Goal: Task Accomplishment & Management: Manage account settings

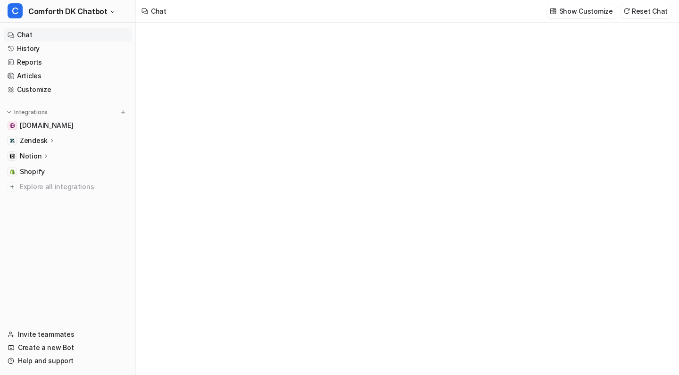
type textarea "**********"
click at [578, 13] on p "Show Customize" at bounding box center [586, 11] width 54 height 10
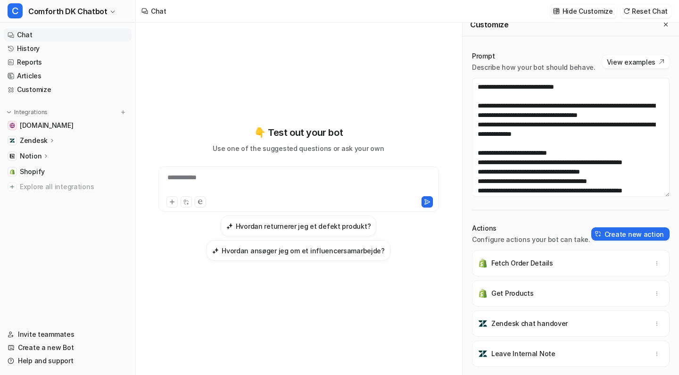
scroll to position [301, 0]
click at [35, 156] on p "Notion" at bounding box center [31, 155] width 22 height 9
click at [50, 182] on link "Links" at bounding box center [73, 183] width 118 height 13
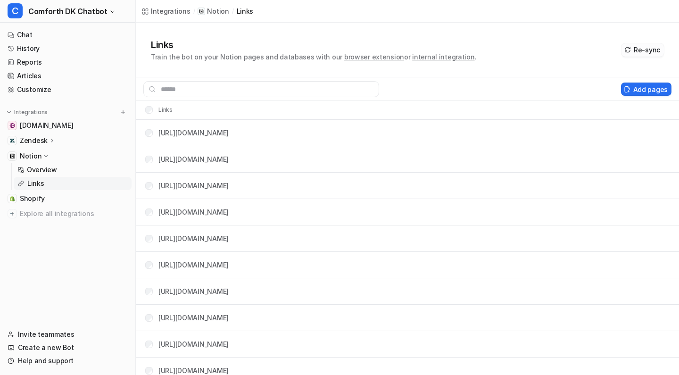
click at [652, 50] on button "Re-sync" at bounding box center [642, 49] width 42 height 13
click at [46, 171] on p "Overview" at bounding box center [42, 169] width 30 height 9
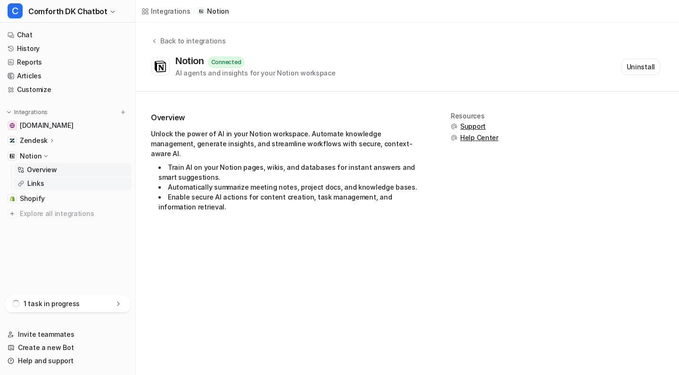
click at [37, 184] on p "Links" at bounding box center [35, 183] width 17 height 9
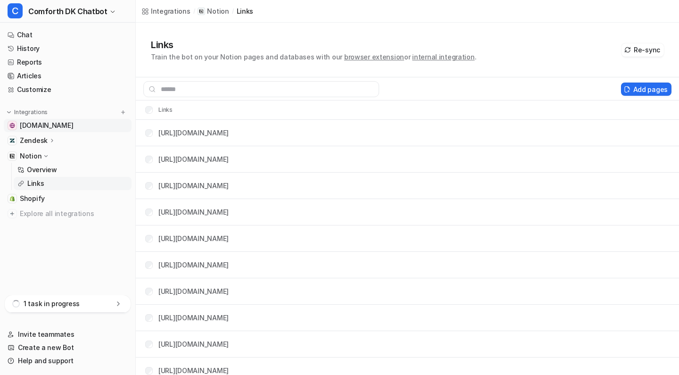
click at [33, 129] on span "[DOMAIN_NAME]" at bounding box center [46, 125] width 53 height 9
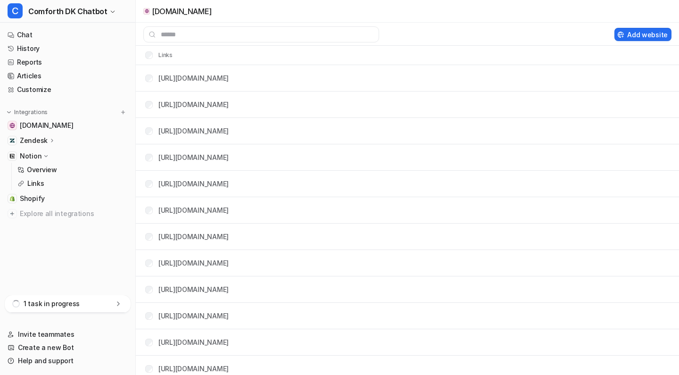
click at [44, 141] on p "Zendesk" at bounding box center [34, 140] width 28 height 9
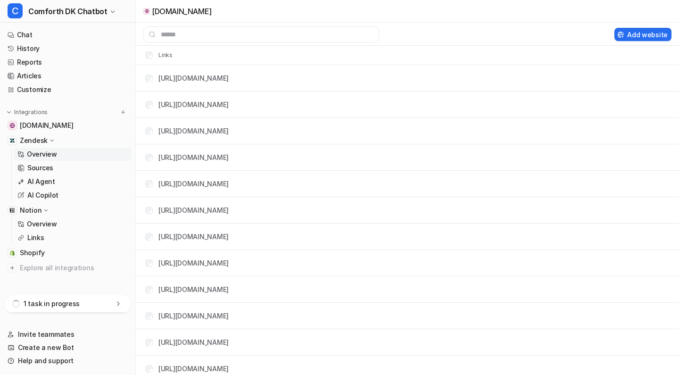
click at [41, 148] on link "Overview" at bounding box center [73, 153] width 118 height 13
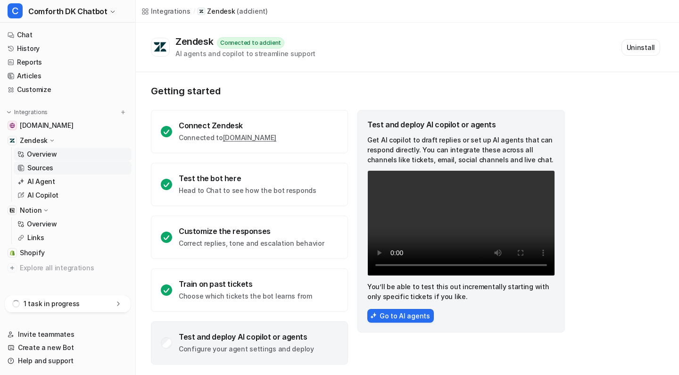
click at [39, 166] on p "Sources" at bounding box center [40, 167] width 26 height 9
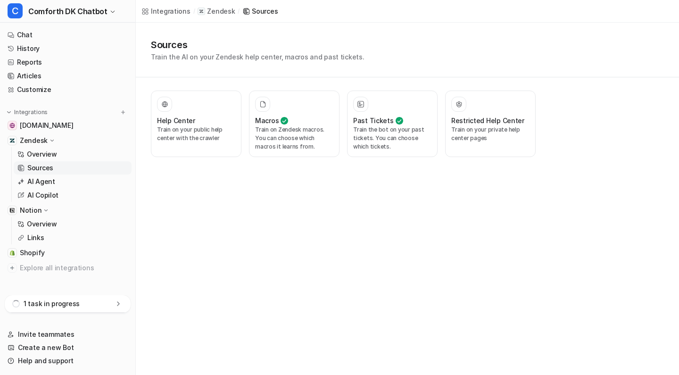
click at [54, 144] on div "Zendesk" at bounding box center [38, 140] width 36 height 9
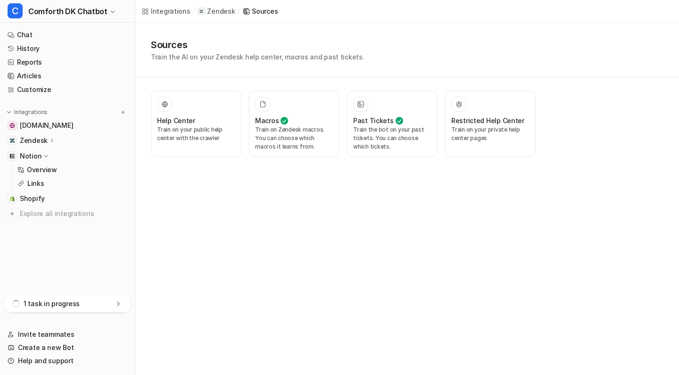
click at [54, 144] on icon at bounding box center [52, 140] width 7 height 7
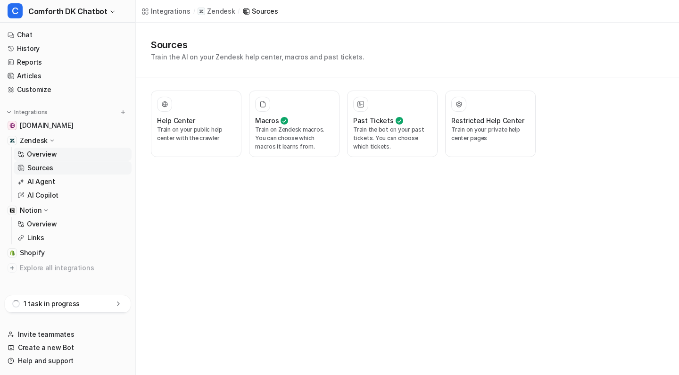
click at [48, 154] on p "Overview" at bounding box center [42, 153] width 30 height 9
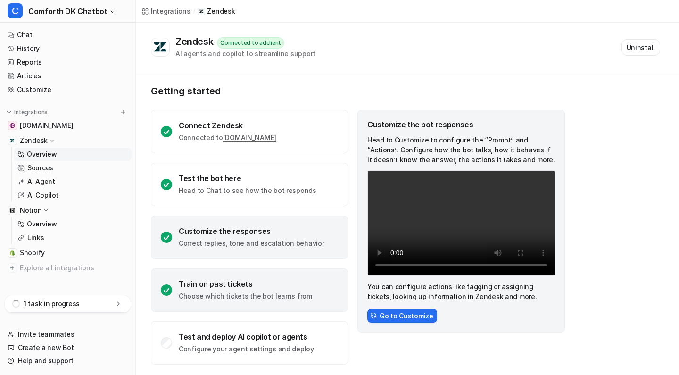
click at [179, 286] on div "Train on past tickets" at bounding box center [245, 283] width 133 height 9
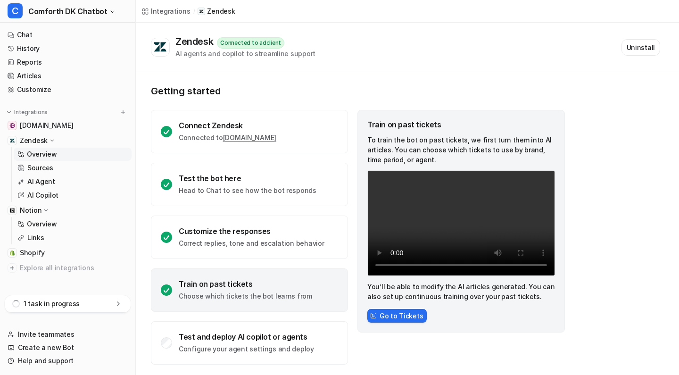
click at [209, 291] on p "Choose which tickets the bot learns from" at bounding box center [245, 295] width 133 height 9
click at [34, 167] on p "Sources" at bounding box center [40, 167] width 26 height 9
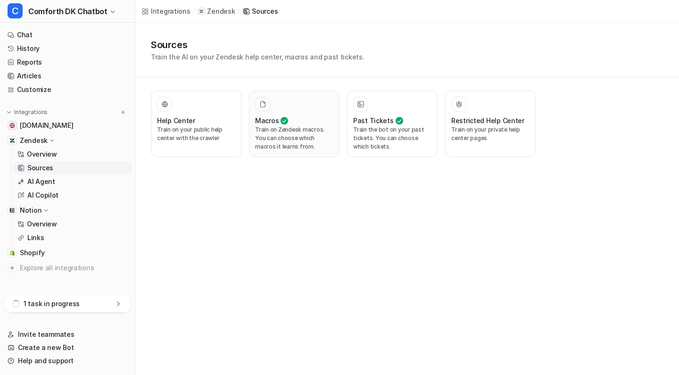
click at [307, 141] on p "Train on Zendesk macros. You can choose which macros it learns from." at bounding box center [294, 137] width 78 height 25
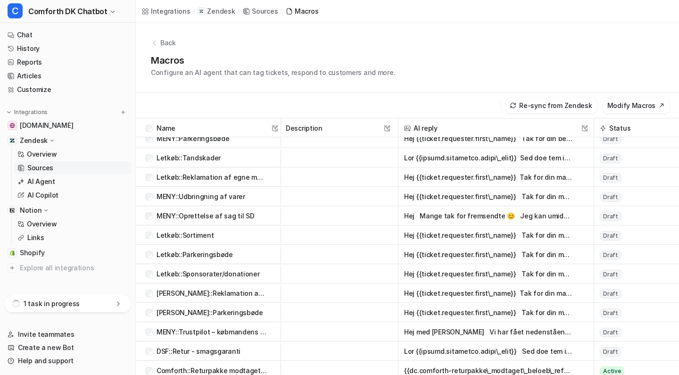
scroll to position [1657, 0]
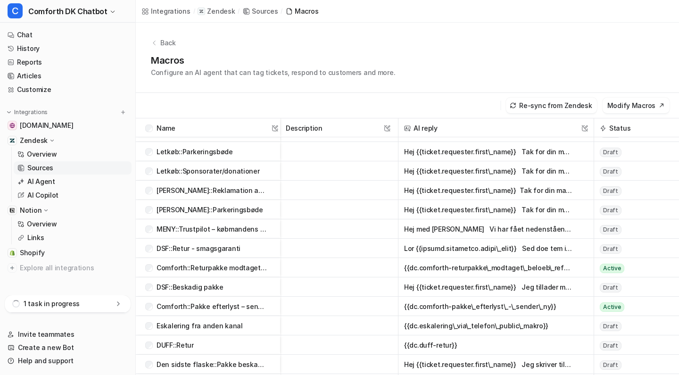
click at [419, 265] on button "{{dc.comforth-returpakke\_modtaget\_beloeb\_refunderet}}" at bounding box center [488, 267] width 169 height 19
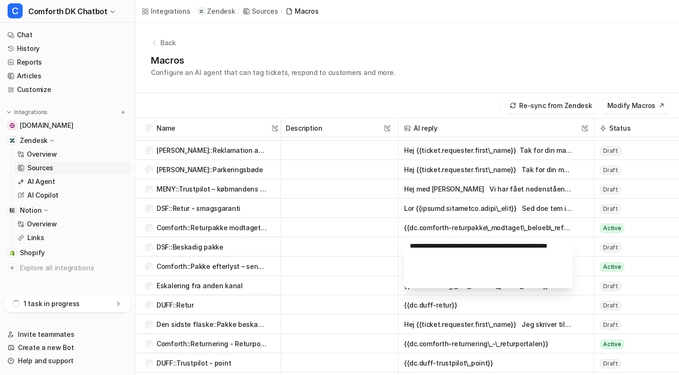
scroll to position [1701, 0]
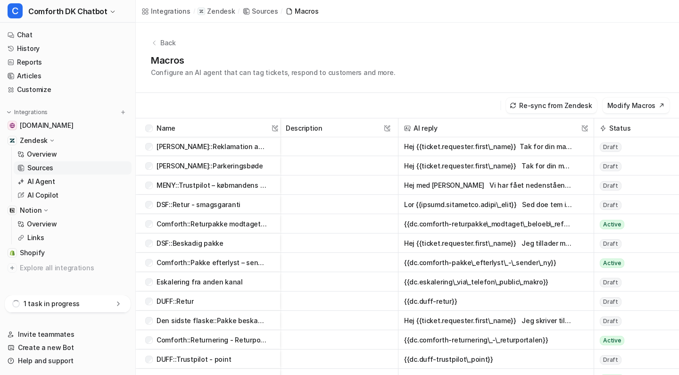
click at [238, 223] on p "Comforth::Returpakke modtaget? Beløb refunderet" at bounding box center [211, 223] width 111 height 19
click at [431, 263] on button "{{dc.comforth-pakke\_efterlyst\_-\_sender\_ny}}" at bounding box center [488, 262] width 169 height 19
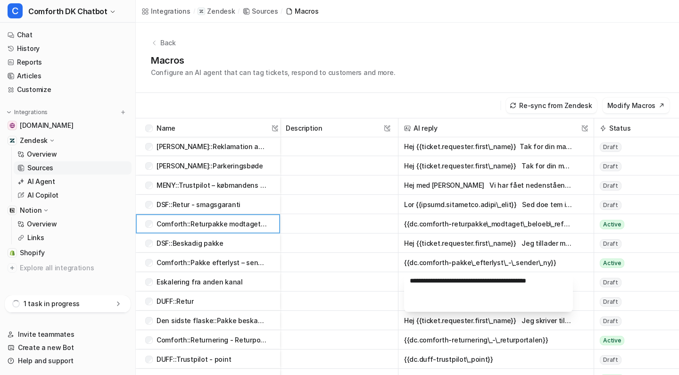
click at [431, 263] on button "{{dc.comforth-pakke\_efterlyst\_-\_sender\_ny}}" at bounding box center [488, 262] width 169 height 19
click at [147, 228] on div "Comforth::Returpakke modtaget? Beløb refunderet" at bounding box center [206, 223] width 122 height 19
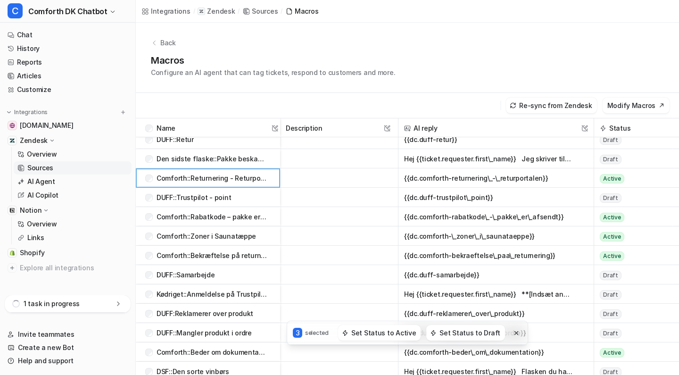
scroll to position [1867, 0]
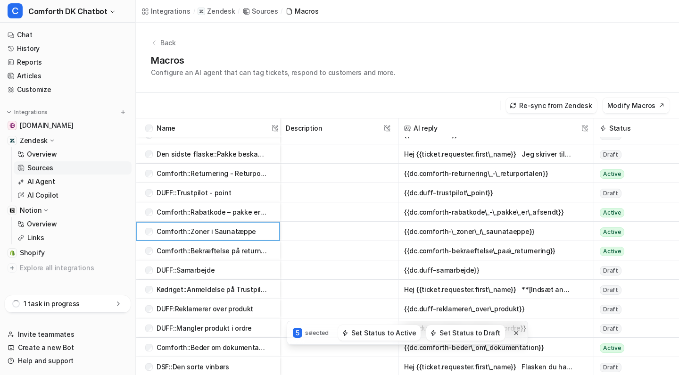
click at [147, 246] on div "Comforth::Bekræftelse på returnering" at bounding box center [206, 250] width 122 height 19
click at [149, 243] on div "Comforth::Bekræftelse på returnering" at bounding box center [206, 250] width 122 height 19
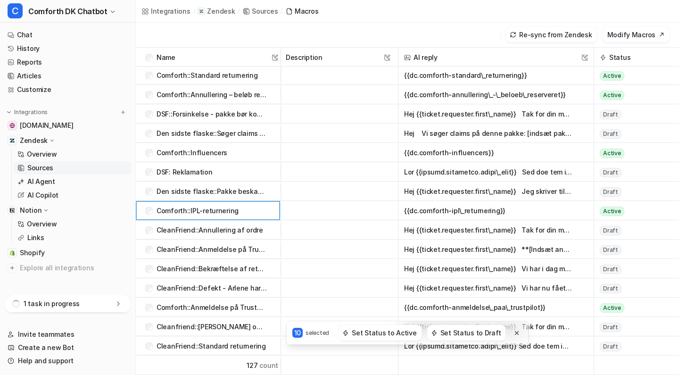
scroll to position [71, 0]
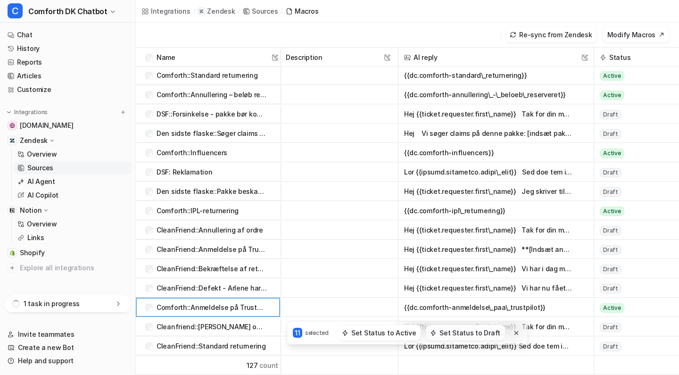
click at [440, 329] on button "Set Status to Draft" at bounding box center [465, 333] width 79 height 16
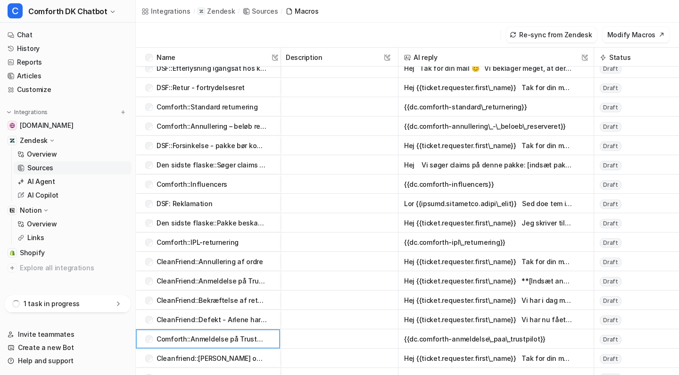
scroll to position [2123, 0]
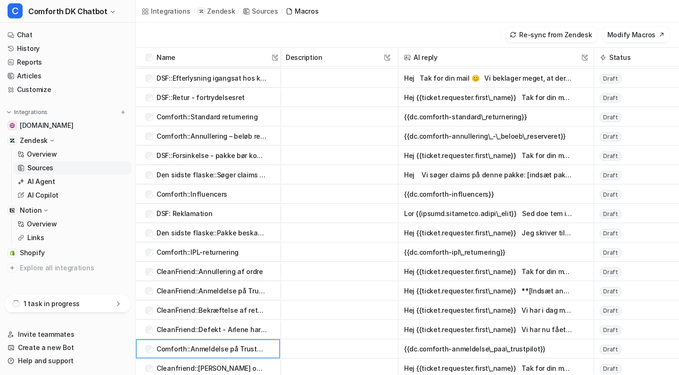
click at [49, 168] on p "Sources" at bounding box center [40, 167] width 26 height 9
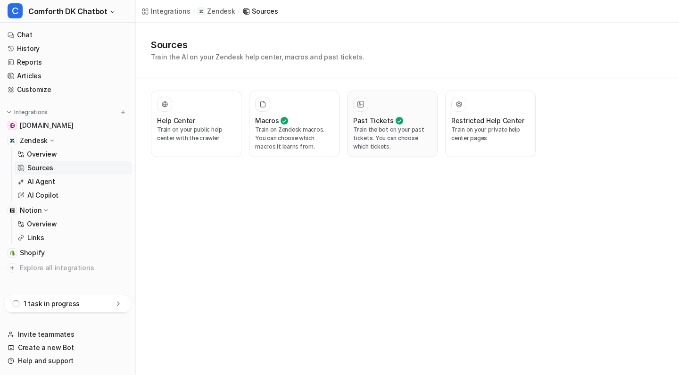
click at [382, 131] on p "Train the bot on your past tickets. You can choose which tickets." at bounding box center [392, 137] width 78 height 25
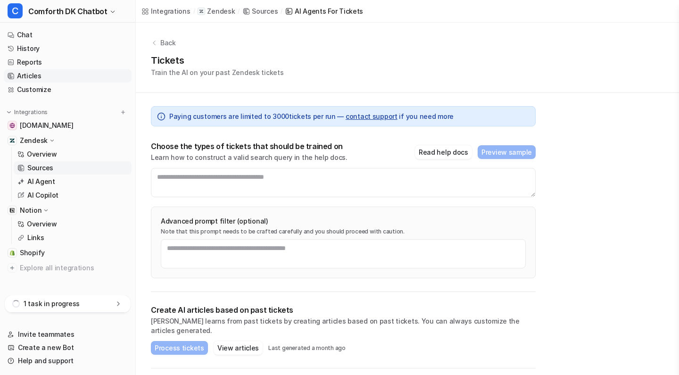
click at [42, 81] on link "Articles" at bounding box center [68, 75] width 128 height 13
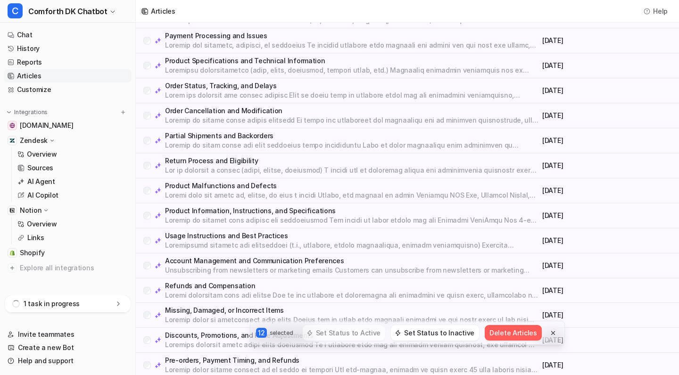
scroll to position [192, 0]
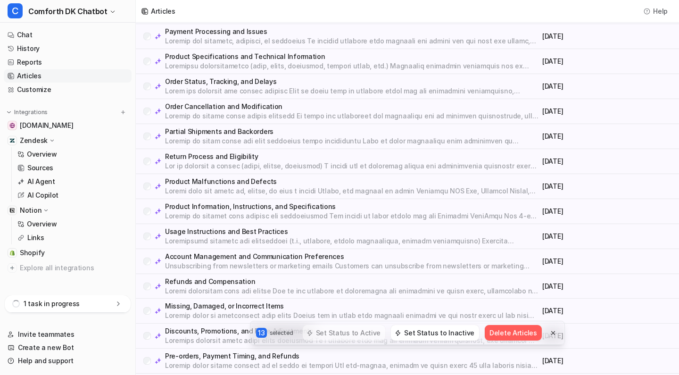
click at [148, 227] on div "Usage Instructions and Best Practices" at bounding box center [340, 236] width 395 height 19
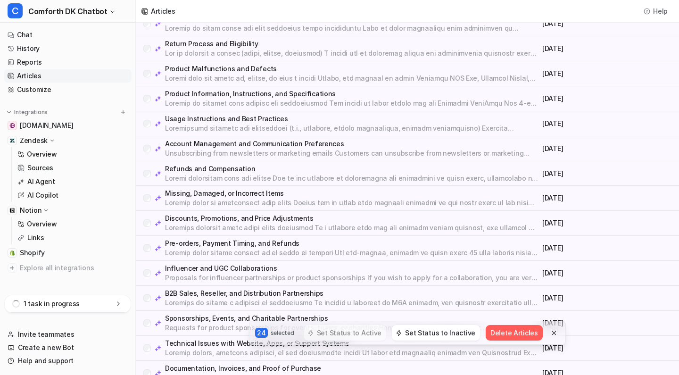
scroll to position [304, 0]
click at [366, 264] on p "Influencer and UGC Collaborations" at bounding box center [351, 268] width 373 height 9
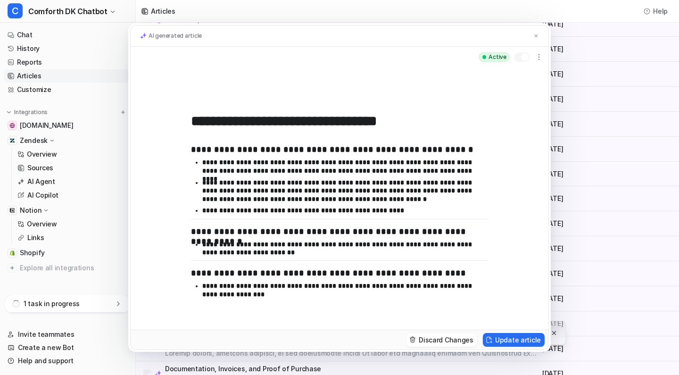
click at [581, 188] on div "**********" at bounding box center [339, 187] width 679 height 375
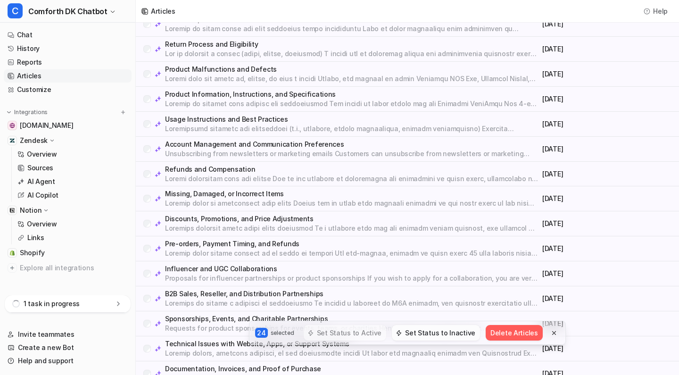
click at [438, 334] on button "Set Status to Inactive" at bounding box center [436, 333] width 88 height 16
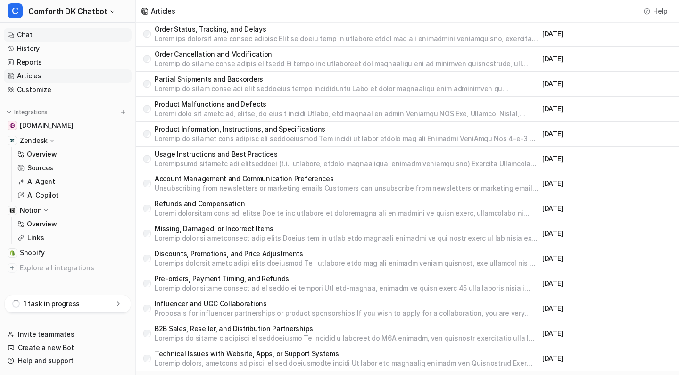
click at [66, 37] on link "Chat" at bounding box center [68, 34] width 128 height 13
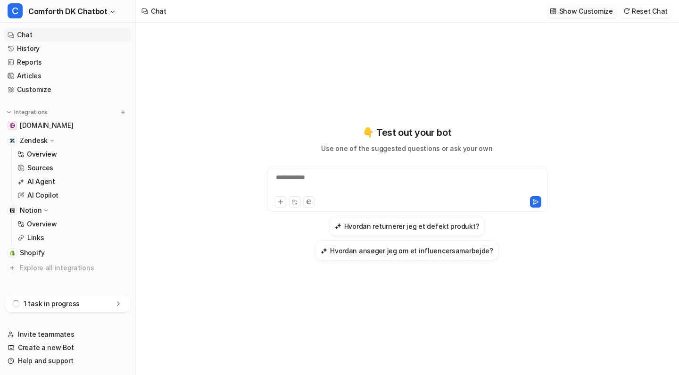
click at [578, 13] on p "Show Customize" at bounding box center [586, 11] width 54 height 10
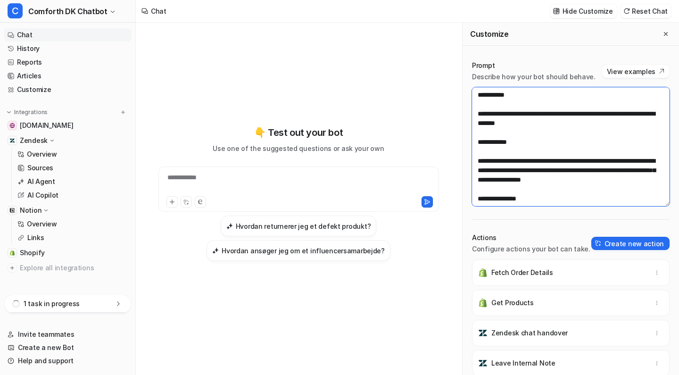
click at [568, 115] on textarea at bounding box center [570, 146] width 197 height 119
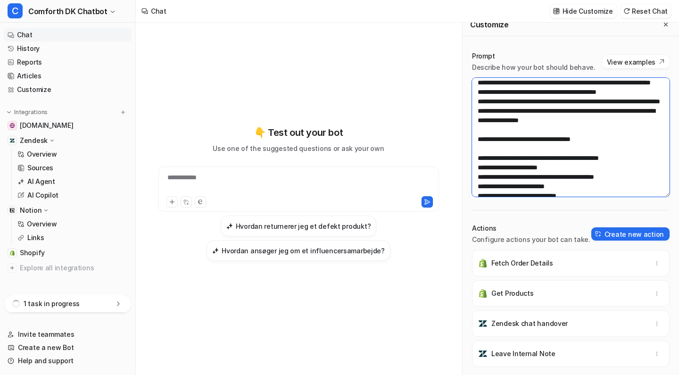
scroll to position [822, 0]
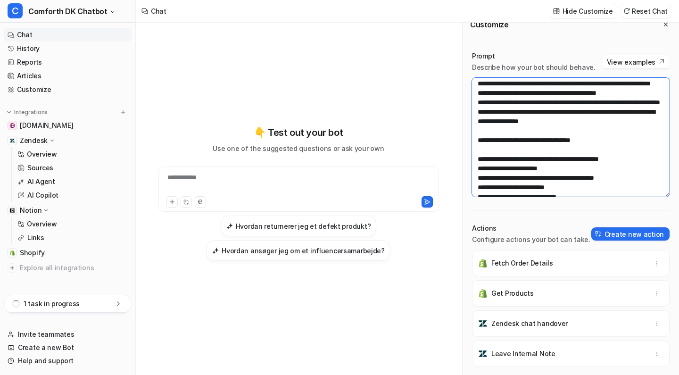
click at [570, 137] on textarea at bounding box center [570, 137] width 197 height 119
paste textarea "**********"
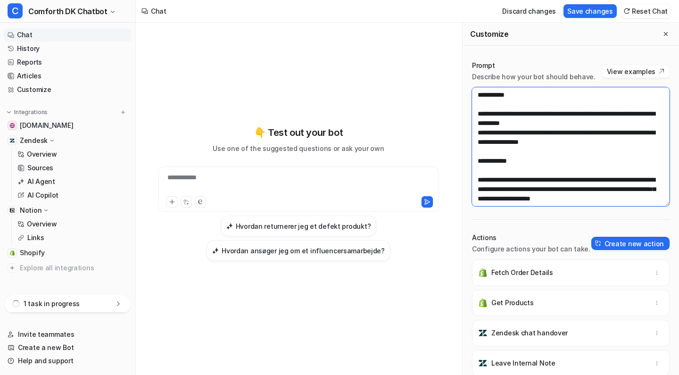
scroll to position [0, 0]
type textarea "**********"
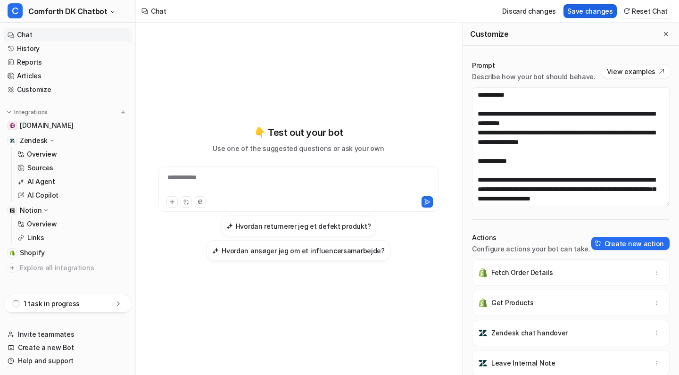
click at [596, 13] on button "Save changes" at bounding box center [589, 11] width 53 height 14
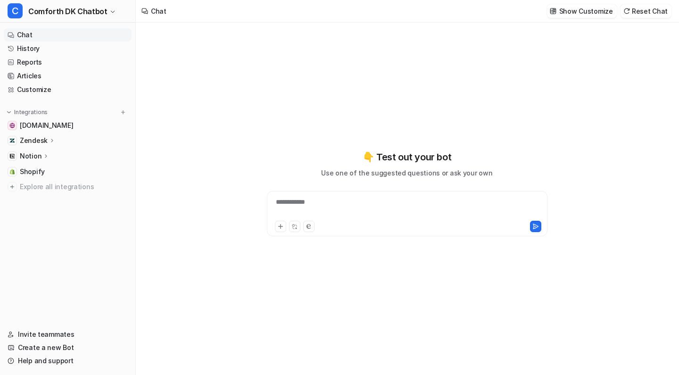
type textarea "**********"
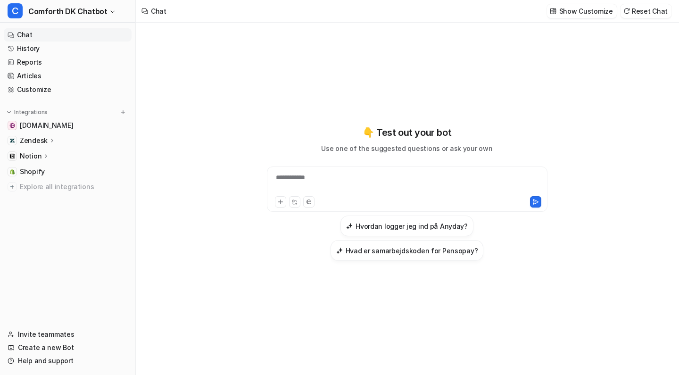
click at [37, 157] on p "Notion" at bounding box center [31, 155] width 22 height 9
click at [53, 166] on p "Overview" at bounding box center [42, 169] width 30 height 9
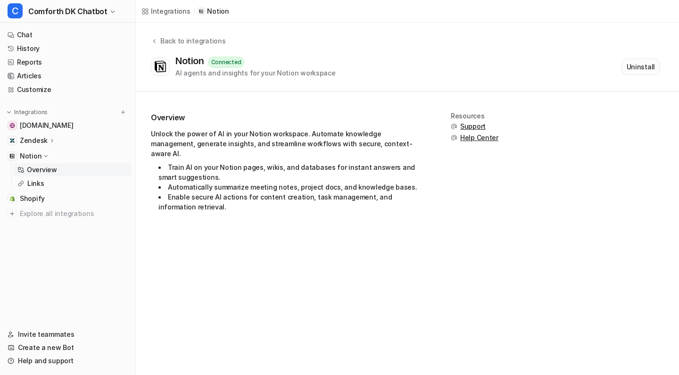
click at [636, 70] on button "Uninstall" at bounding box center [640, 66] width 39 height 16
click at [243, 215] on div "Overview Unlock the power of AI in your Notion workspace. Automate knowledge ma…" at bounding box center [407, 161] width 543 height 143
click at [94, 177] on link "Links" at bounding box center [73, 183] width 118 height 13
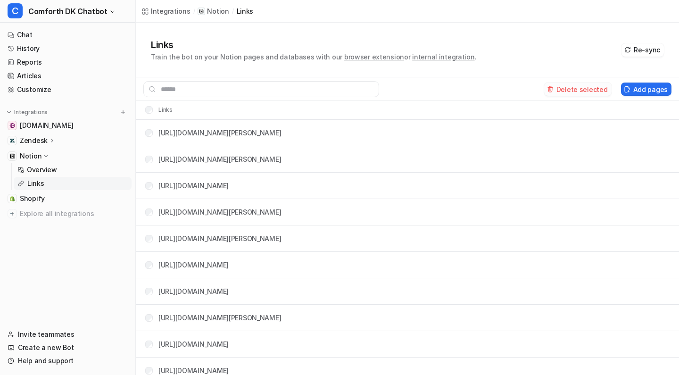
click at [573, 87] on button "Delete selected" at bounding box center [577, 88] width 67 height 13
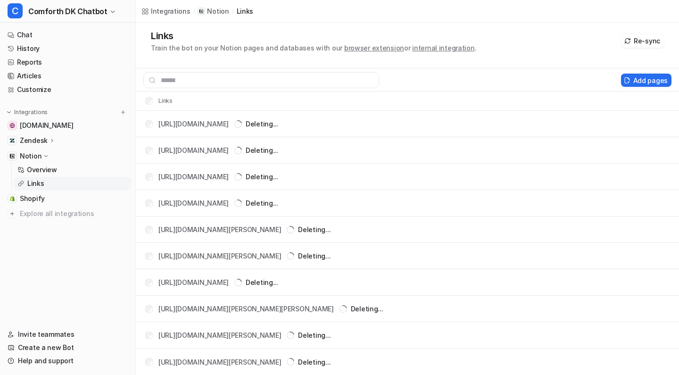
scroll to position [9, 0]
click at [76, 172] on link "Overview" at bounding box center [73, 169] width 118 height 13
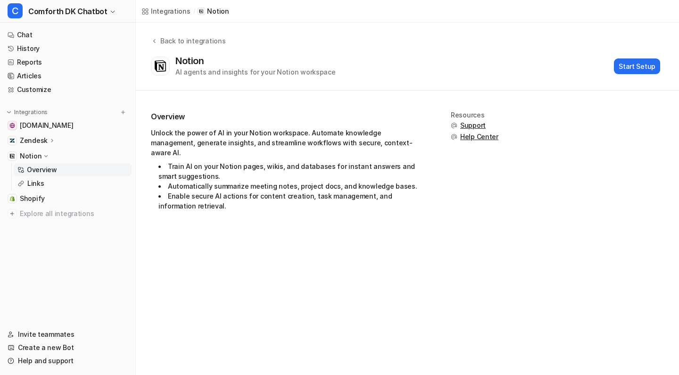
click at [53, 157] on div "Notion" at bounding box center [68, 155] width 128 height 13
click at [53, 156] on div "Notion" at bounding box center [68, 155] width 128 height 13
click at [48, 184] on link "Links" at bounding box center [73, 183] width 118 height 13
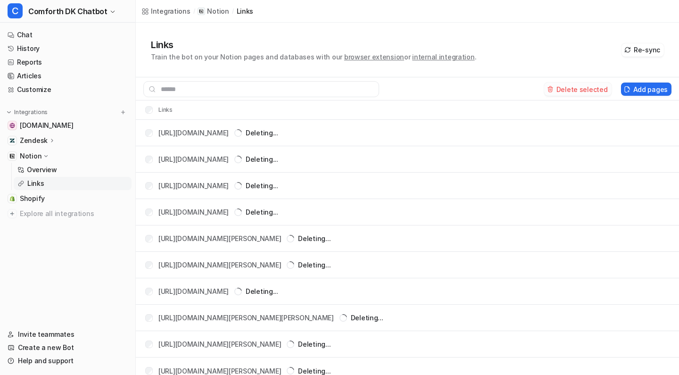
click at [575, 89] on button "Delete selected" at bounding box center [577, 88] width 67 height 13
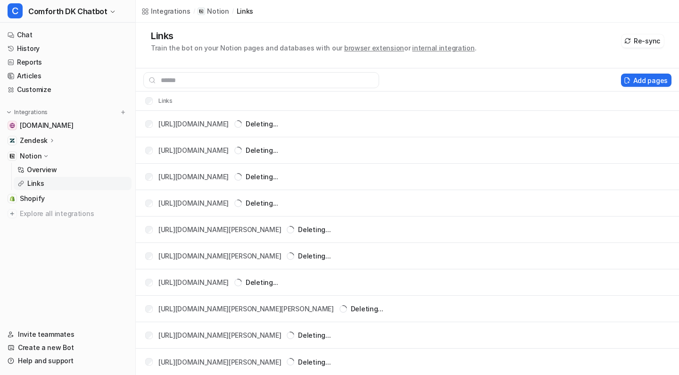
scroll to position [9, 0]
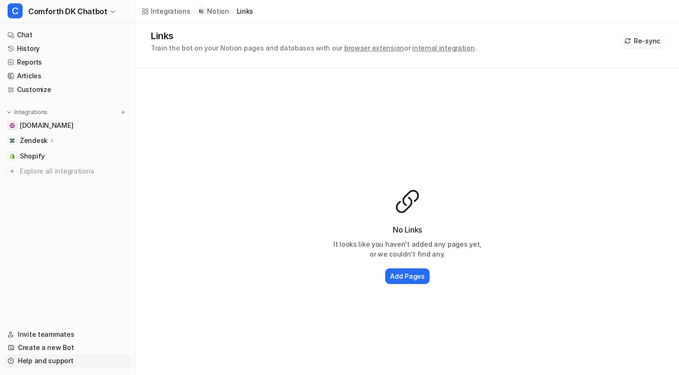
click at [27, 360] on link "Help and support" at bounding box center [68, 360] width 128 height 13
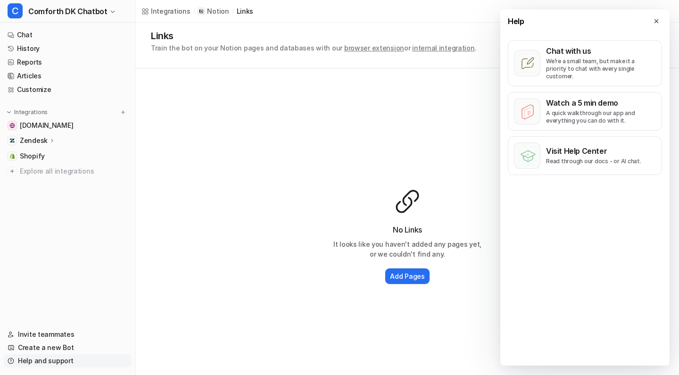
click at [27, 360] on link "Help and support" at bounding box center [68, 360] width 128 height 13
click at [260, 202] on div "No Links It looks like you haven't added any pages yet, or we couldn't find any…" at bounding box center [407, 236] width 543 height 337
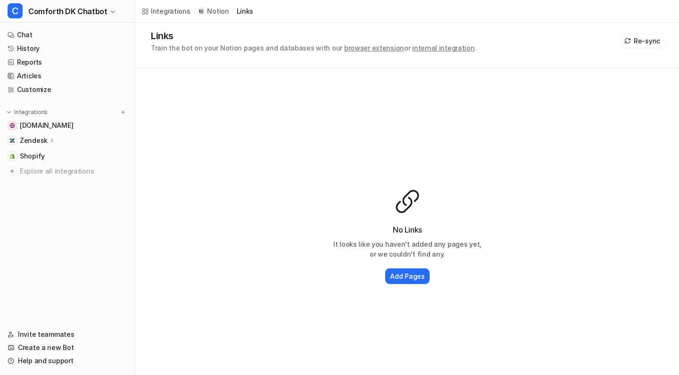
click at [260, 202] on div "No Links It looks like you haven't added any pages yet, or we couldn't find any…" at bounding box center [407, 236] width 543 height 337
